Goal: Information Seeking & Learning: Learn about a topic

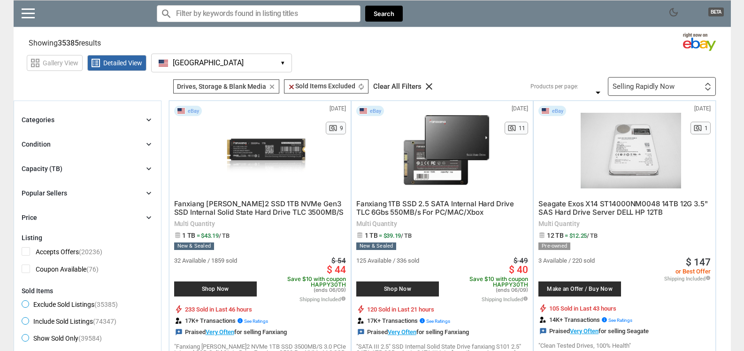
click at [143, 123] on div "Categories chevron_right" at bounding box center [88, 119] width 132 height 11
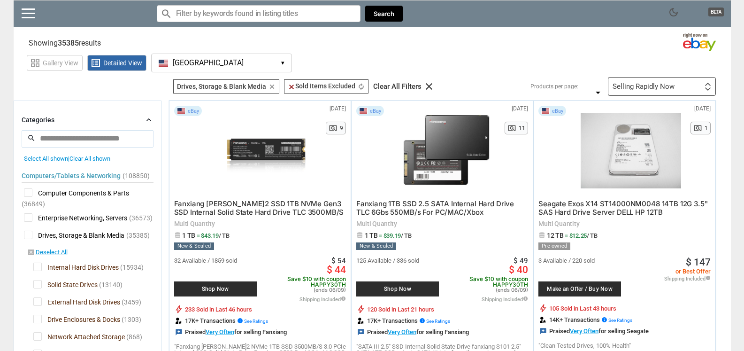
click at [143, 122] on div "Categories chevron_right" at bounding box center [88, 119] width 132 height 11
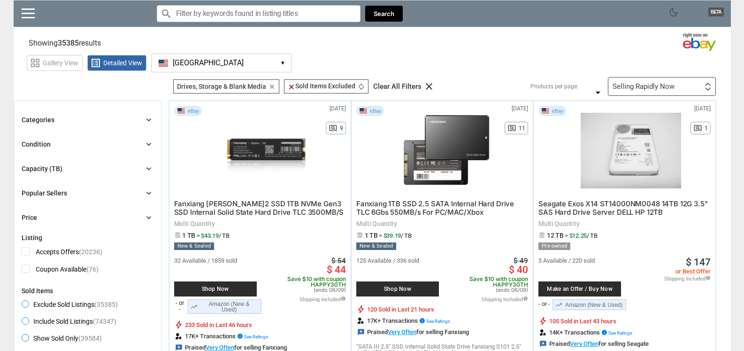
click at [149, 138] on div "Categories chevron_right search close Select All shown | Clear All shown Comput…" at bounding box center [88, 168] width 132 height 109
click at [146, 142] on icon "chevron_right" at bounding box center [148, 143] width 9 height 9
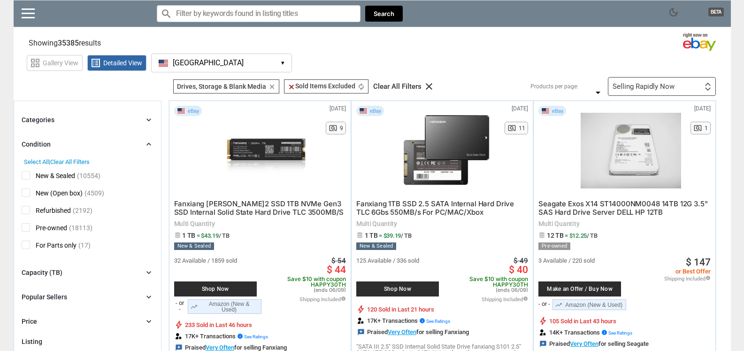
click at [27, 171] on span "New & Sealed" at bounding box center [49, 177] width 54 height 12
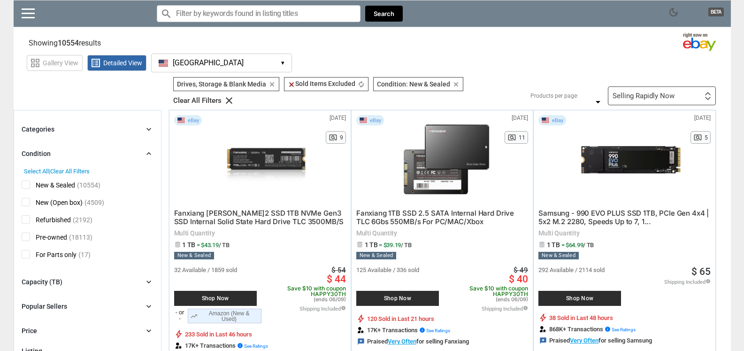
scroll to position [51, 0]
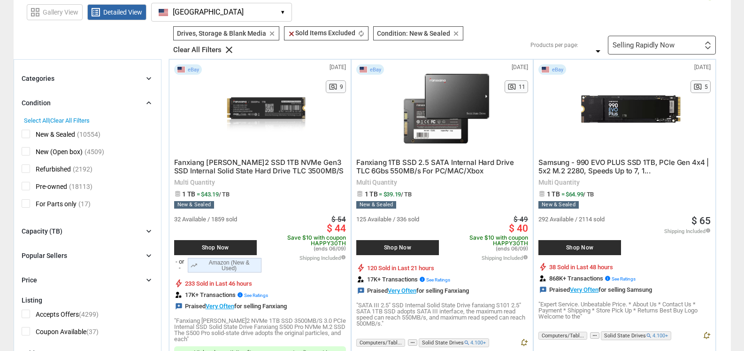
click at [142, 234] on div "Capacity (TB) chevron_right" at bounding box center [88, 230] width 132 height 11
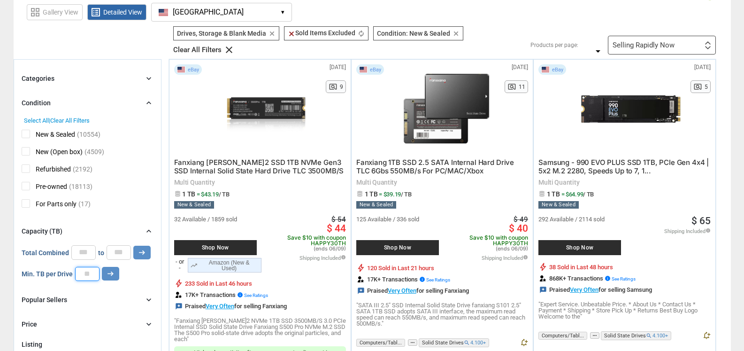
click at [86, 272] on input "number" at bounding box center [87, 274] width 24 height 14
type input "*"
click at [110, 274] on icon "arrow_right_alt" at bounding box center [110, 273] width 9 height 9
